Goal: Task Accomplishment & Management: Manage account settings

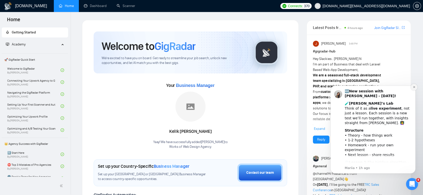
click at [414, 87] on icon "Dismiss notification" at bounding box center [413, 87] width 3 height 3
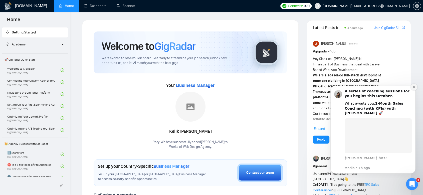
click at [412, 88] on button "Dismiss notification" at bounding box center [413, 87] width 7 height 7
click at [413, 87] on icon "Dismiss notification" at bounding box center [413, 87] width 3 height 3
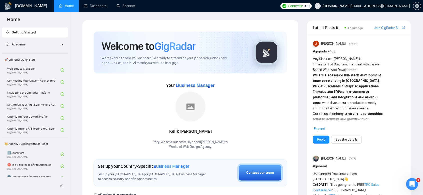
click at [387, 8] on span "[DOMAIN_NAME][EMAIL_ADDRESS][DOMAIN_NAME]" at bounding box center [361, 6] width 101 height 16
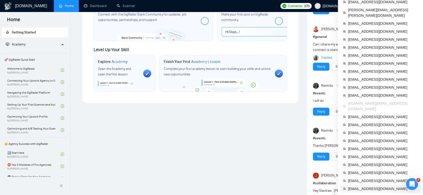
scroll to position [222, 0]
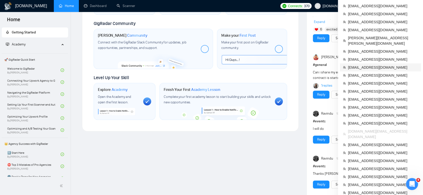
click at [377, 65] on span "[EMAIL_ADDRESS][DOMAIN_NAME]" at bounding box center [383, 68] width 70 height 6
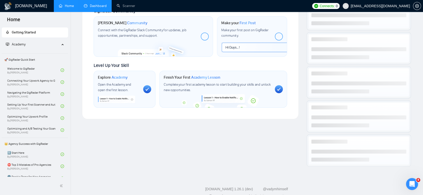
click at [103, 8] on link "Dashboard" at bounding box center [95, 6] width 23 height 4
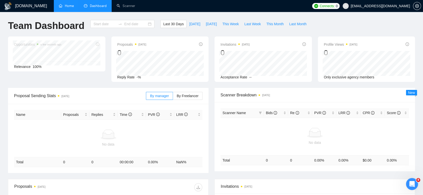
type input "[DATE]"
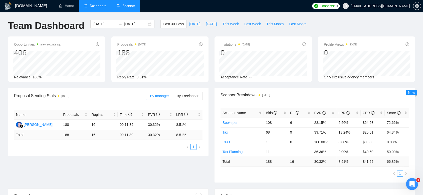
click at [129, 4] on link "Scanner" at bounding box center [126, 6] width 19 height 4
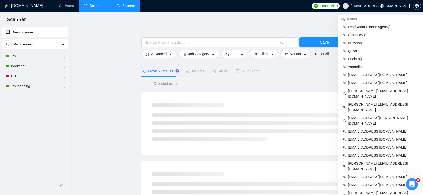
click at [419, 6] on span "setting" at bounding box center [417, 6] width 8 height 4
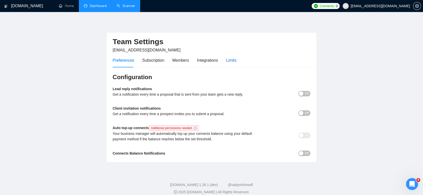
click at [232, 58] on div "Limits" at bounding box center [231, 60] width 11 height 6
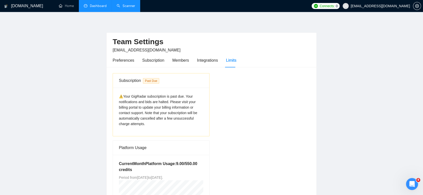
scroll to position [56, 0]
